Goal: Information Seeking & Learning: Learn about a topic

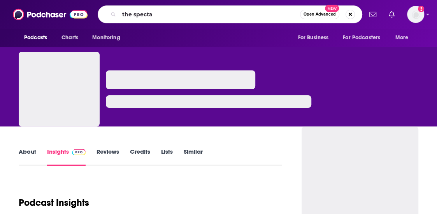
type input "the spectac"
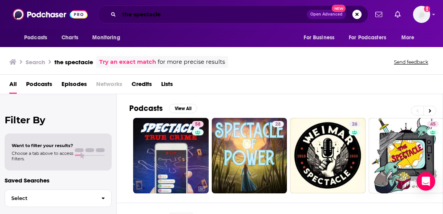
click at [144, 15] on input "the spectacle" at bounding box center [213, 14] width 188 height 12
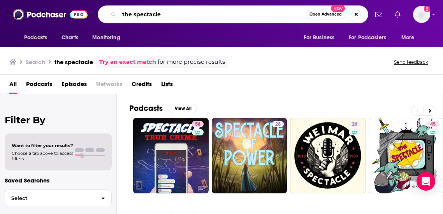
click at [144, 15] on input "the spectacle" at bounding box center [212, 14] width 187 height 12
type input "the [DEMOGRAPHIC_DATA] spectator"
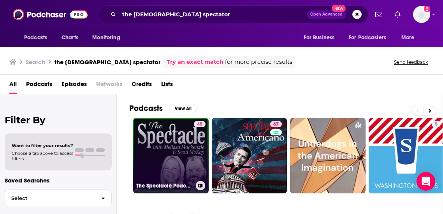
click at [187, 149] on link "45 The Spectacle Podcast: The Official Podcast of The American Spectator" at bounding box center [170, 155] width 75 height 75
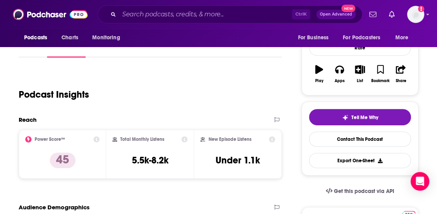
scroll to position [236, 0]
